Goal: Information Seeking & Learning: Learn about a topic

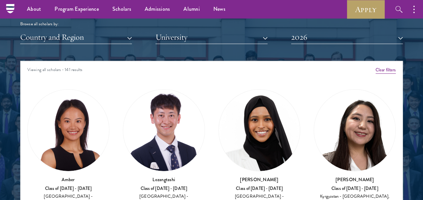
scroll to position [808, 0]
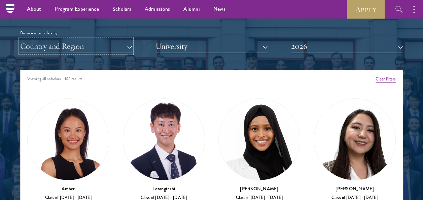
click at [129, 45] on button "Country and Region" at bounding box center [76, 46] width 112 height 14
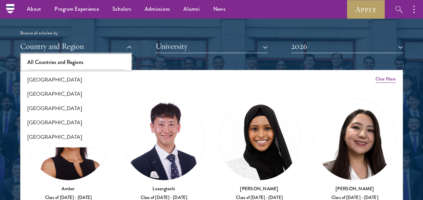
click at [83, 57] on button "All Countries and Regions" at bounding box center [76, 62] width 108 height 14
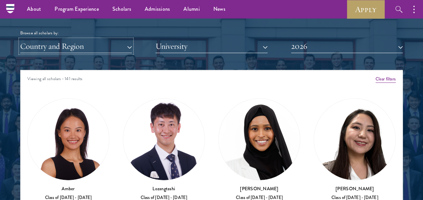
click at [127, 44] on button "Country and Region" at bounding box center [76, 46] width 112 height 14
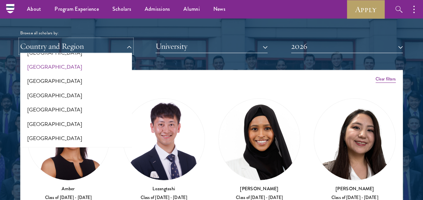
scroll to position [707, 0]
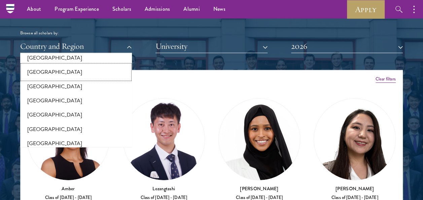
click at [40, 73] on button "[GEOGRAPHIC_DATA]" at bounding box center [76, 72] width 108 height 14
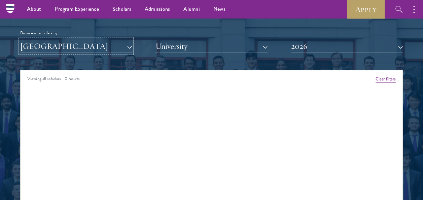
click at [129, 48] on button "[GEOGRAPHIC_DATA]" at bounding box center [76, 46] width 112 height 14
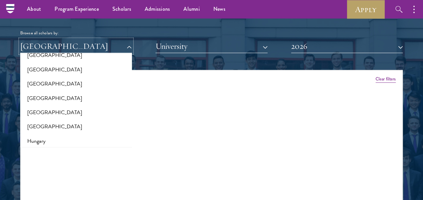
scroll to position [404, 0]
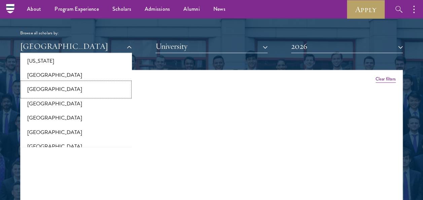
click at [48, 90] on button "[GEOGRAPHIC_DATA]" at bounding box center [76, 89] width 108 height 14
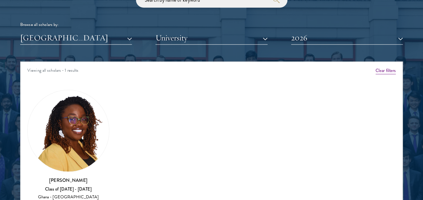
scroll to position [842, 0]
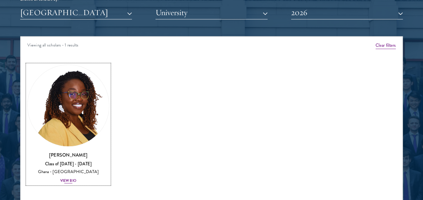
click at [72, 181] on div "View Bio" at bounding box center [68, 180] width 16 height 5
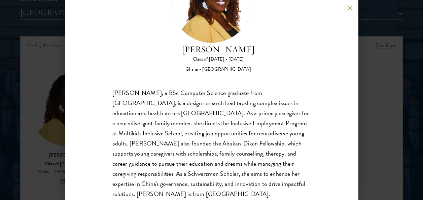
scroll to position [67, 0]
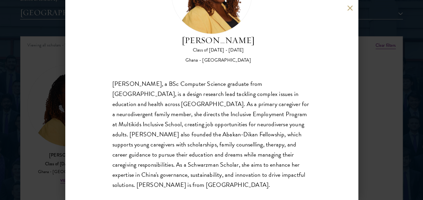
click at [352, 7] on button at bounding box center [350, 8] width 6 height 6
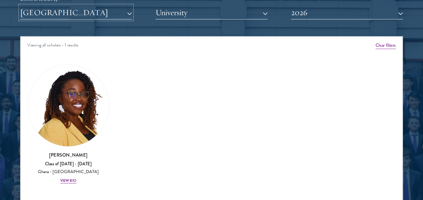
click at [127, 12] on button "[GEOGRAPHIC_DATA]" at bounding box center [76, 13] width 112 height 14
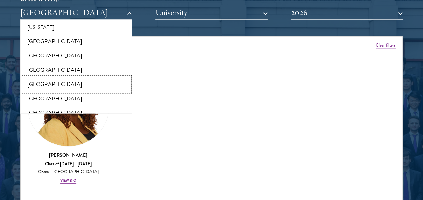
click at [39, 81] on button "[GEOGRAPHIC_DATA]" at bounding box center [76, 84] width 108 height 14
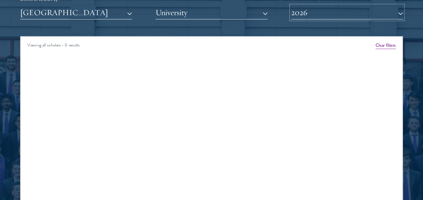
click at [401, 13] on button "2026" at bounding box center [347, 13] width 112 height 14
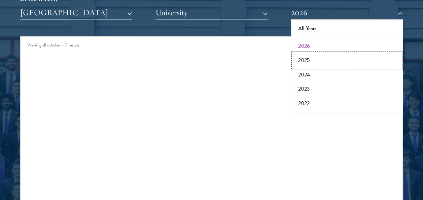
click at [308, 59] on button "2025" at bounding box center [347, 60] width 108 height 14
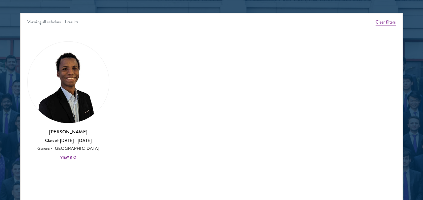
scroll to position [875, 0]
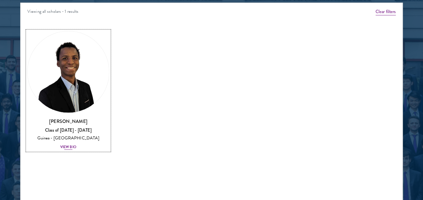
click at [70, 146] on div "View Bio" at bounding box center [68, 146] width 16 height 5
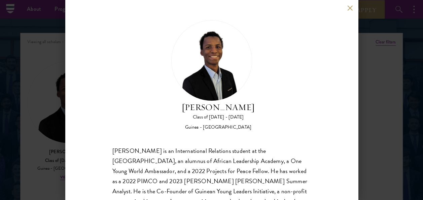
scroll to position [808, 0]
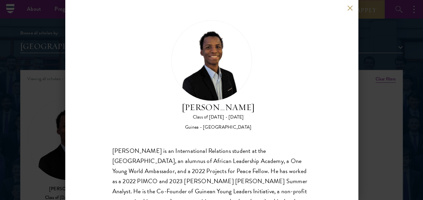
click at [350, 7] on button at bounding box center [350, 8] width 6 height 6
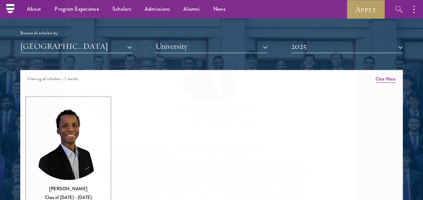
scroll to position [826, 0]
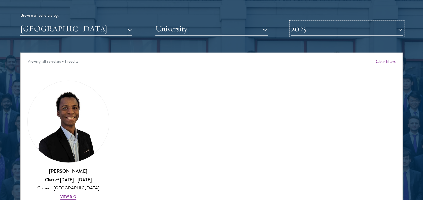
click at [399, 27] on button "2025" at bounding box center [347, 29] width 112 height 14
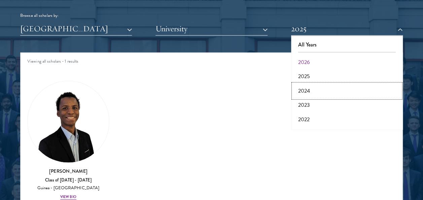
click at [308, 91] on button "2024" at bounding box center [347, 91] width 108 height 14
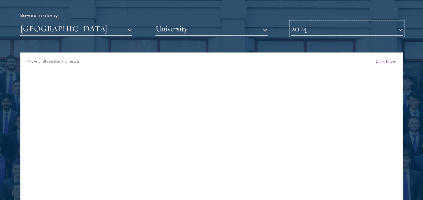
click at [398, 26] on button "2024" at bounding box center [347, 29] width 112 height 14
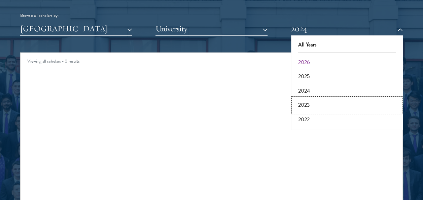
click at [312, 105] on button "2023" at bounding box center [347, 105] width 108 height 14
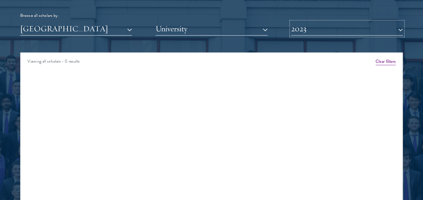
click at [399, 28] on button "2023" at bounding box center [347, 29] width 112 height 14
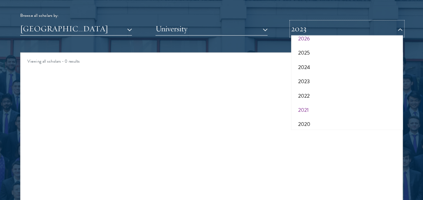
scroll to position [34, 0]
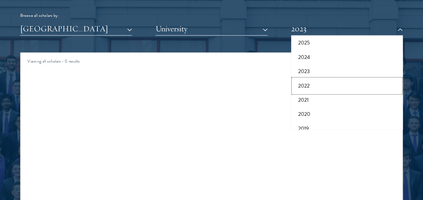
click at [310, 86] on button "2022" at bounding box center [347, 86] width 108 height 14
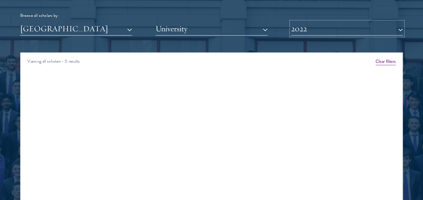
click at [400, 28] on button "2022" at bounding box center [347, 29] width 112 height 14
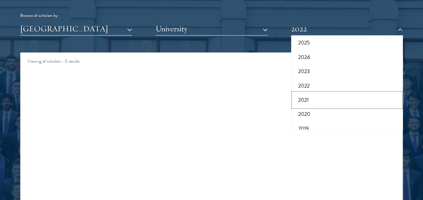
click at [307, 98] on button "2021" at bounding box center [347, 100] width 108 height 14
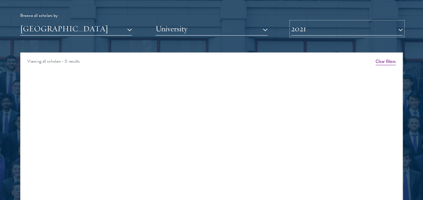
click at [399, 28] on button "2021" at bounding box center [347, 29] width 112 height 14
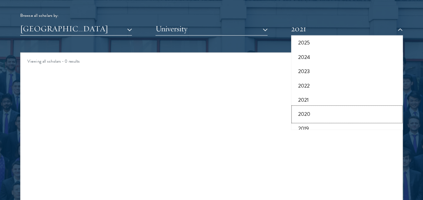
click at [312, 112] on button "2020" at bounding box center [347, 114] width 108 height 14
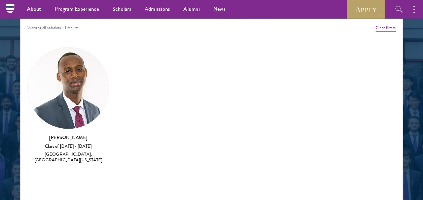
scroll to position [826, 0]
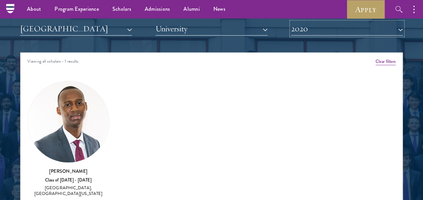
click at [399, 29] on button "2020" at bounding box center [347, 29] width 112 height 14
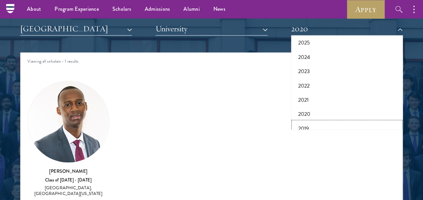
click at [317, 124] on button "2019" at bounding box center [347, 129] width 108 height 14
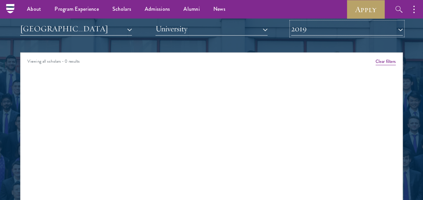
click at [400, 29] on button "2019" at bounding box center [347, 29] width 112 height 14
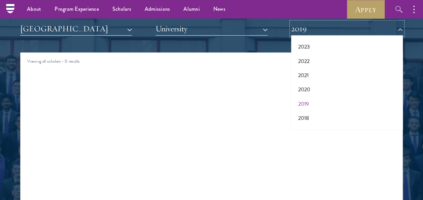
scroll to position [67, 0]
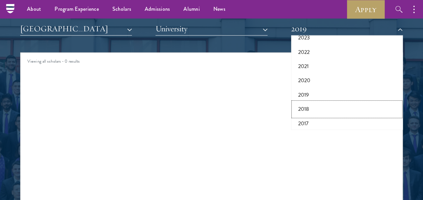
click at [317, 107] on button "2018" at bounding box center [347, 109] width 108 height 14
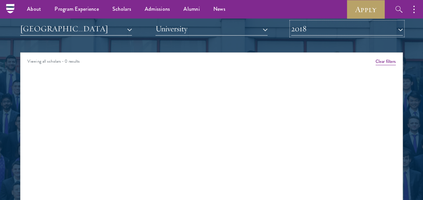
click at [400, 30] on button "2018" at bounding box center [347, 29] width 112 height 14
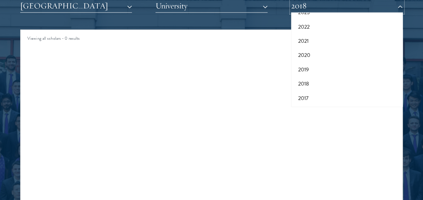
scroll to position [859, 0]
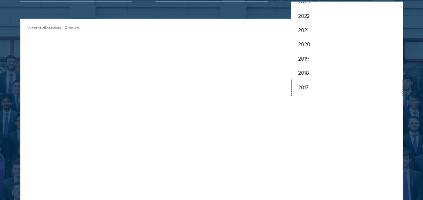
click at [306, 87] on button "2017" at bounding box center [347, 87] width 108 height 14
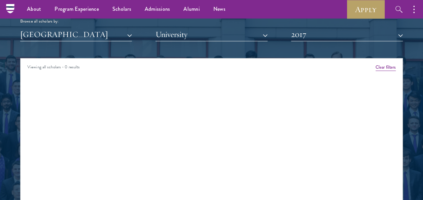
scroll to position [758, 0]
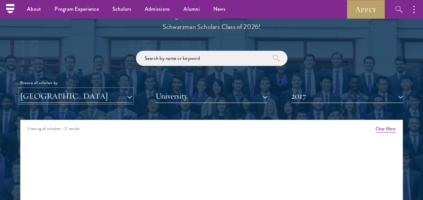
click at [127, 96] on button "[GEOGRAPHIC_DATA]" at bounding box center [76, 96] width 112 height 14
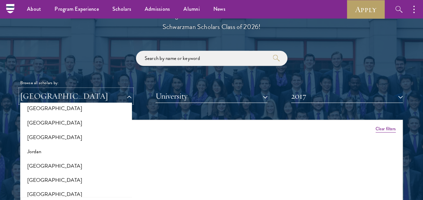
scroll to position [640, 0]
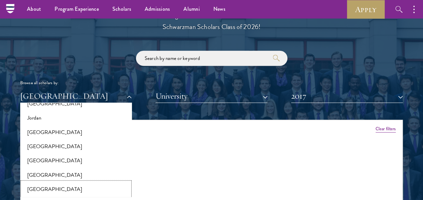
click at [45, 189] on button "[GEOGRAPHIC_DATA]" at bounding box center [76, 189] width 108 height 14
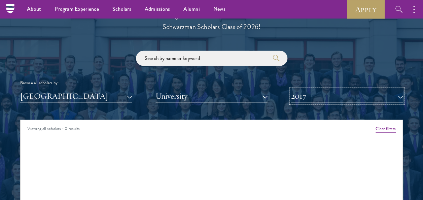
click at [398, 95] on button "2017" at bounding box center [347, 96] width 112 height 14
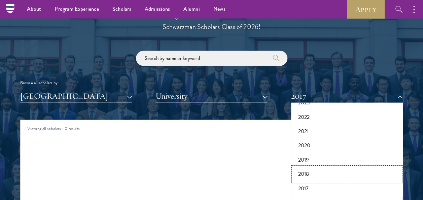
click at [304, 174] on button "2018" at bounding box center [347, 174] width 108 height 14
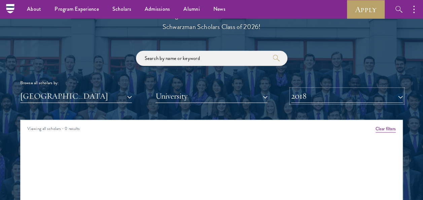
click at [399, 98] on button "2018" at bounding box center [347, 96] width 112 height 14
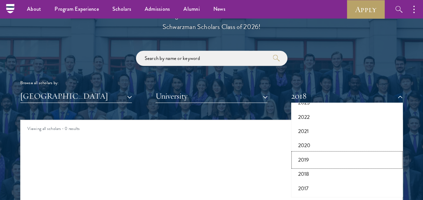
click at [307, 161] on button "2019" at bounding box center [347, 160] width 108 height 14
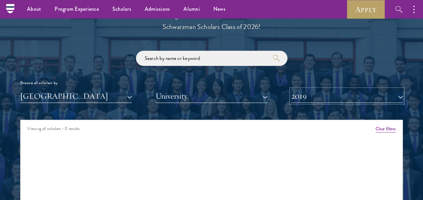
click at [401, 98] on button "2019" at bounding box center [347, 96] width 112 height 14
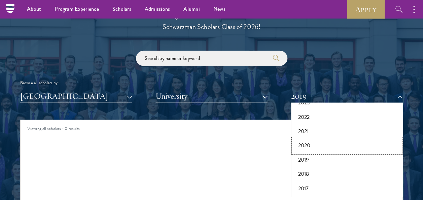
click at [305, 142] on button "2020" at bounding box center [347, 145] width 108 height 14
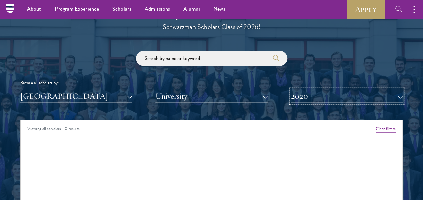
click at [401, 94] on button "2020" at bounding box center [347, 96] width 112 height 14
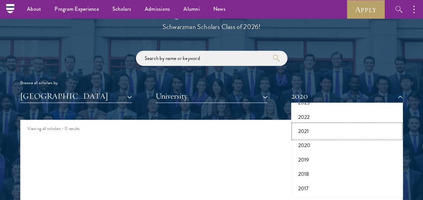
click at [317, 131] on button "2021" at bounding box center [347, 131] width 108 height 14
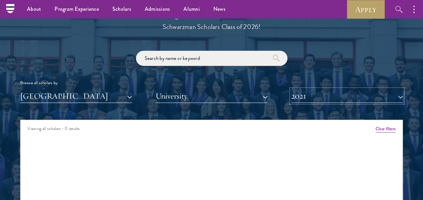
click at [402, 94] on button "2021" at bounding box center [347, 96] width 112 height 14
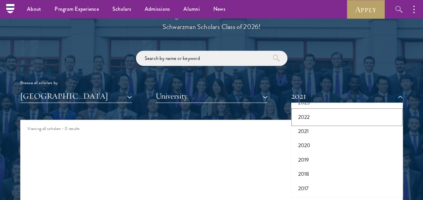
click at [318, 117] on button "2022" at bounding box center [347, 117] width 108 height 14
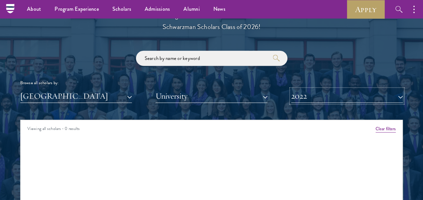
click at [400, 97] on button "2022" at bounding box center [347, 96] width 112 height 14
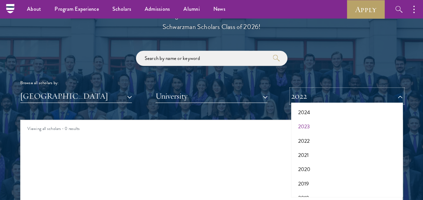
scroll to position [36, 0]
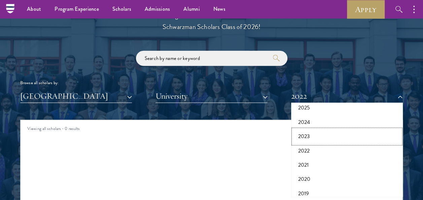
click at [308, 135] on button "2023" at bounding box center [347, 136] width 108 height 14
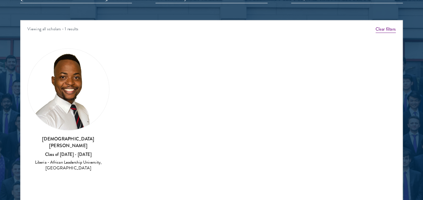
scroll to position [859, 0]
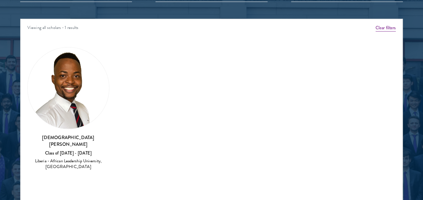
click at [69, 142] on div "[PERSON_NAME] [PERSON_NAME] Class of [DATE] - [DATE] [GEOGRAPHIC_DATA] - Africa…" at bounding box center [68, 152] width 82 height 36
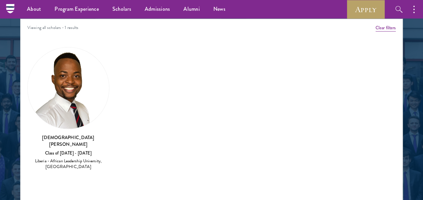
scroll to position [792, 0]
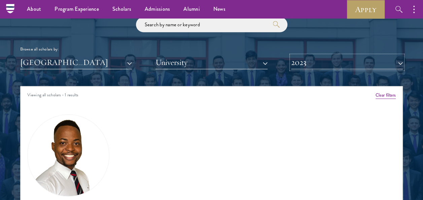
click at [400, 63] on button "2023" at bounding box center [347, 63] width 112 height 14
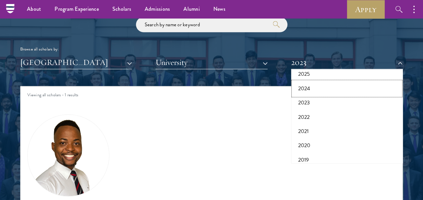
click at [306, 88] on button "2024" at bounding box center [347, 88] width 108 height 14
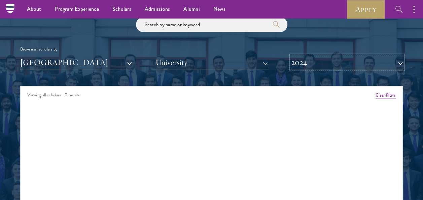
click at [401, 62] on button "2024" at bounding box center [347, 63] width 112 height 14
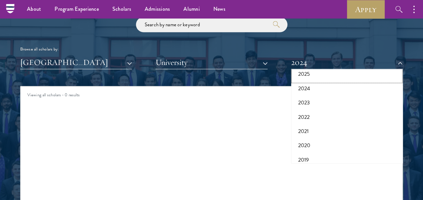
click at [312, 75] on button "2025" at bounding box center [347, 74] width 108 height 14
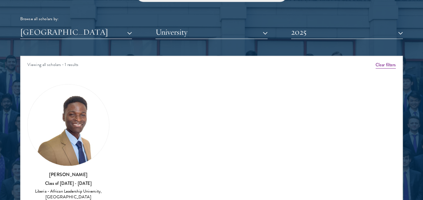
scroll to position [859, 0]
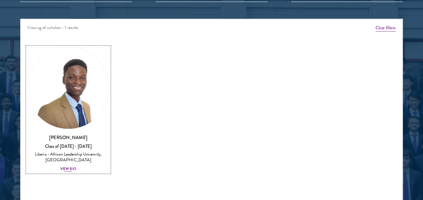
click at [68, 168] on div "View Bio" at bounding box center [68, 168] width 16 height 5
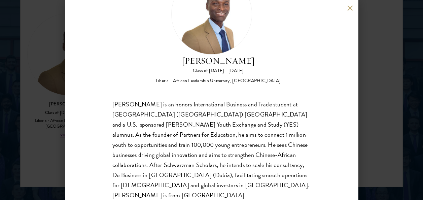
scroll to position [57, 0]
